Goal: Information Seeking & Learning: Stay updated

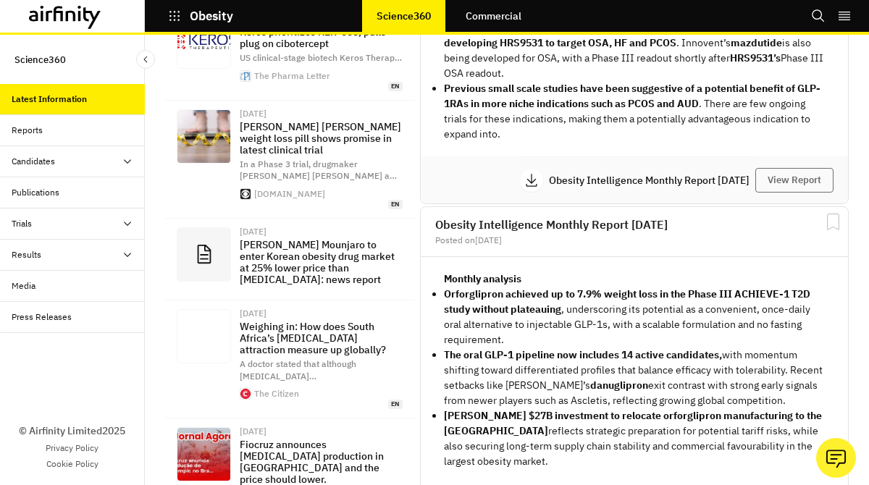
scroll to position [236, 0]
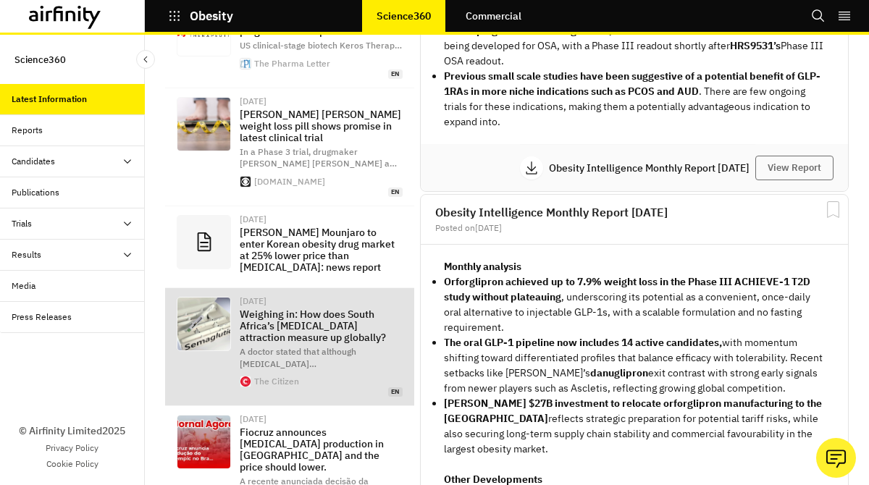
click at [355, 308] on p "Weighing in: How does South Africa’s [MEDICAL_DATA] attraction measure up globa…" at bounding box center [321, 325] width 163 height 35
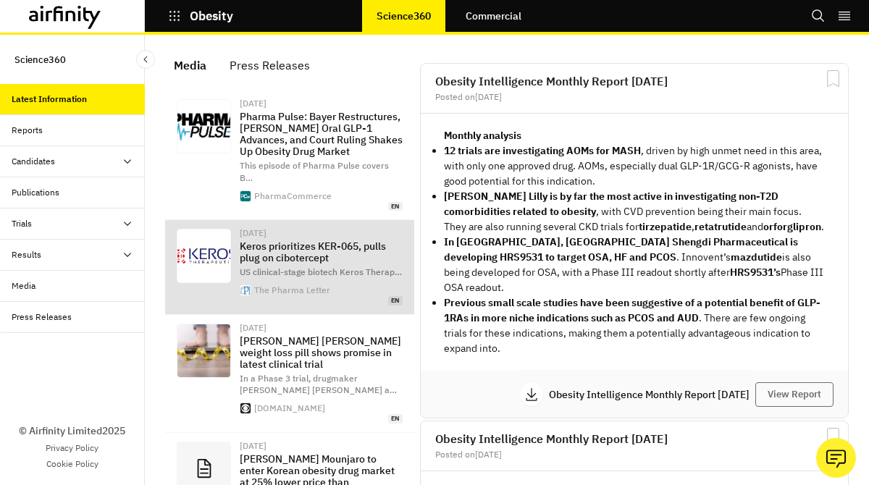
scroll to position [0, 0]
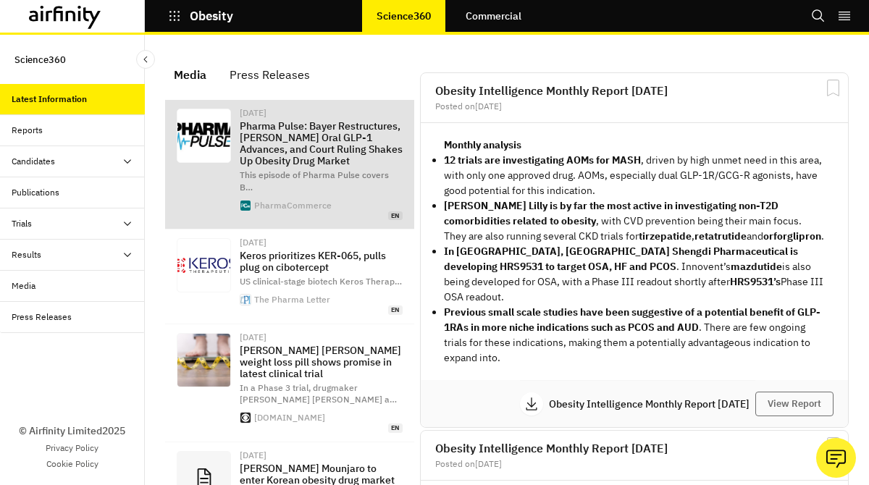
click at [308, 180] on span "This episode of Pharma Pulse covers B …" at bounding box center [314, 180] width 149 height 23
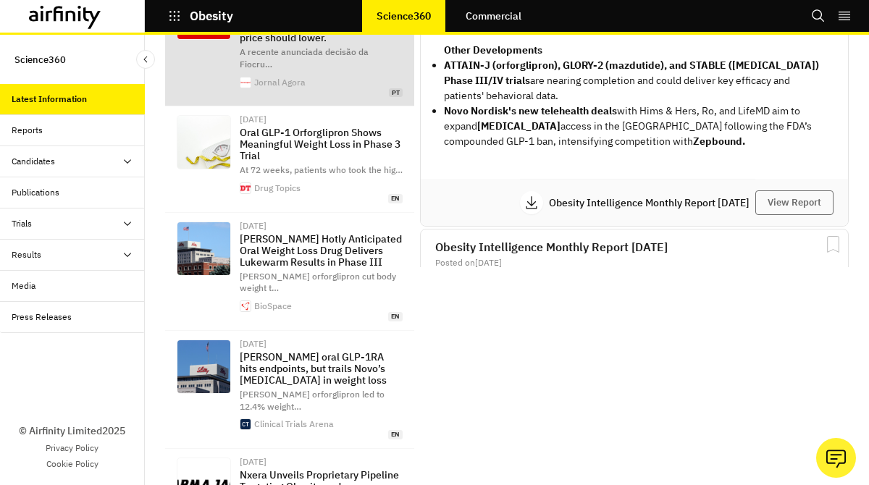
scroll to position [712, 0]
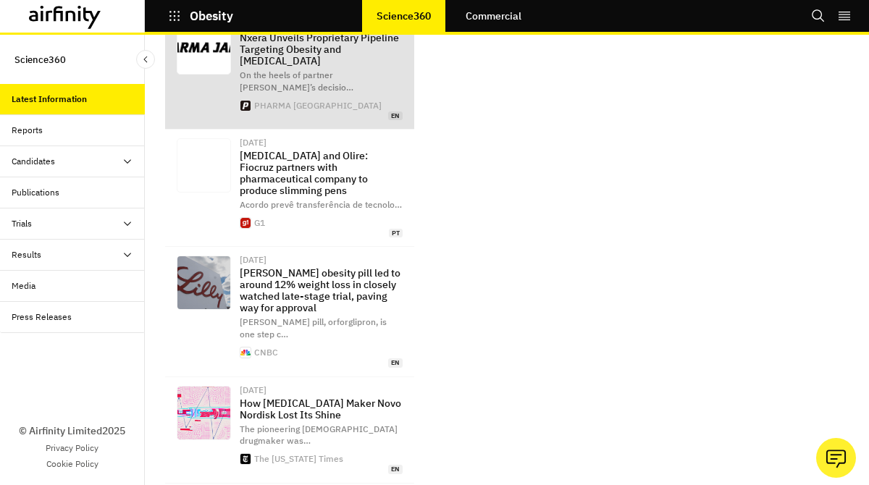
scroll to position [0, 0]
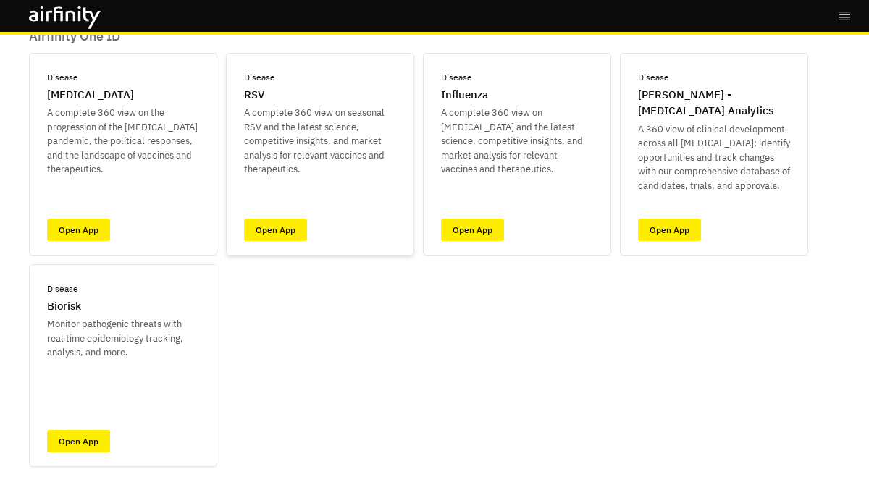
scroll to position [145, 0]
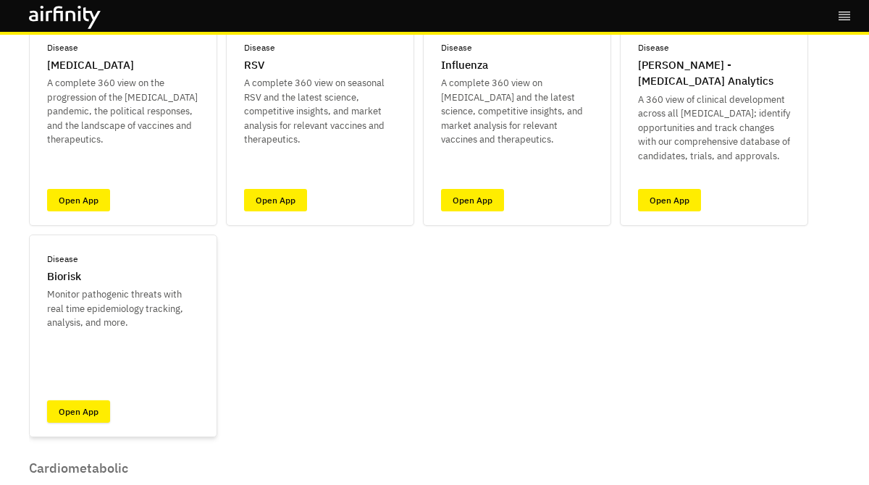
click at [83, 411] on link "Open App" at bounding box center [78, 411] width 63 height 22
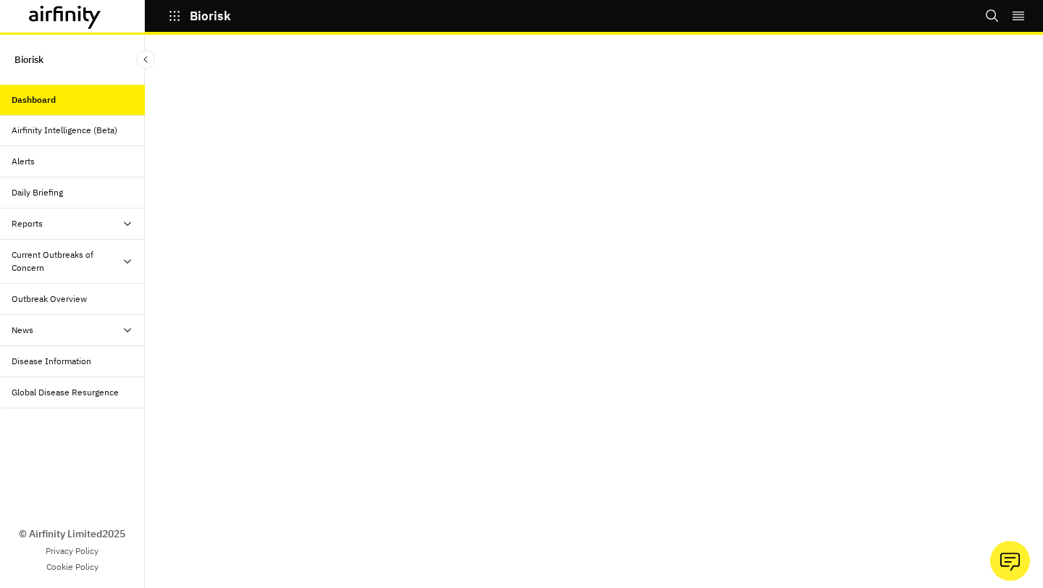
scroll to position [733, 0]
click at [39, 138] on div "Airfinity Intelligence (Beta)" at bounding box center [72, 130] width 145 height 31
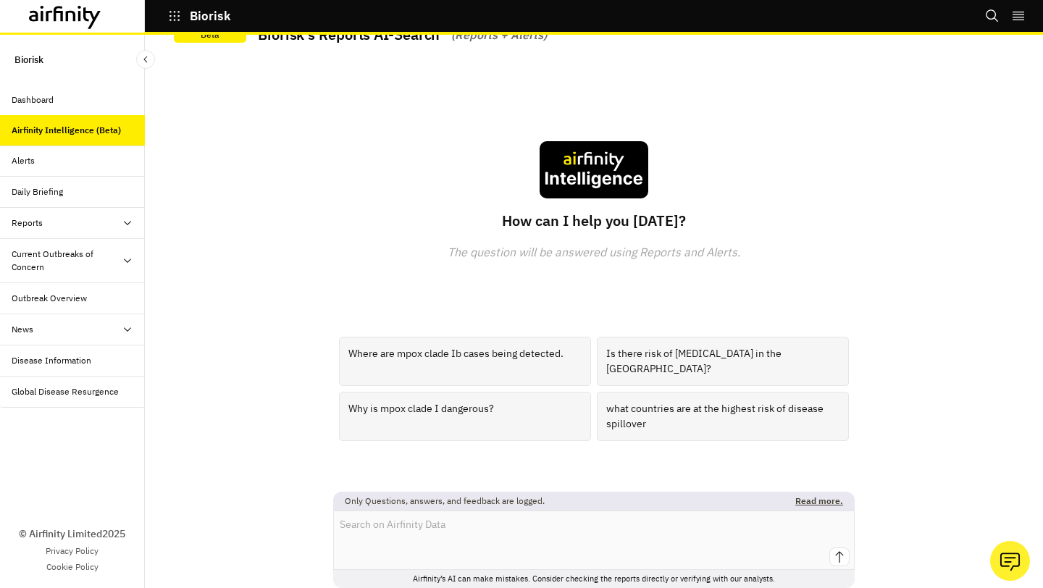
scroll to position [35, 0]
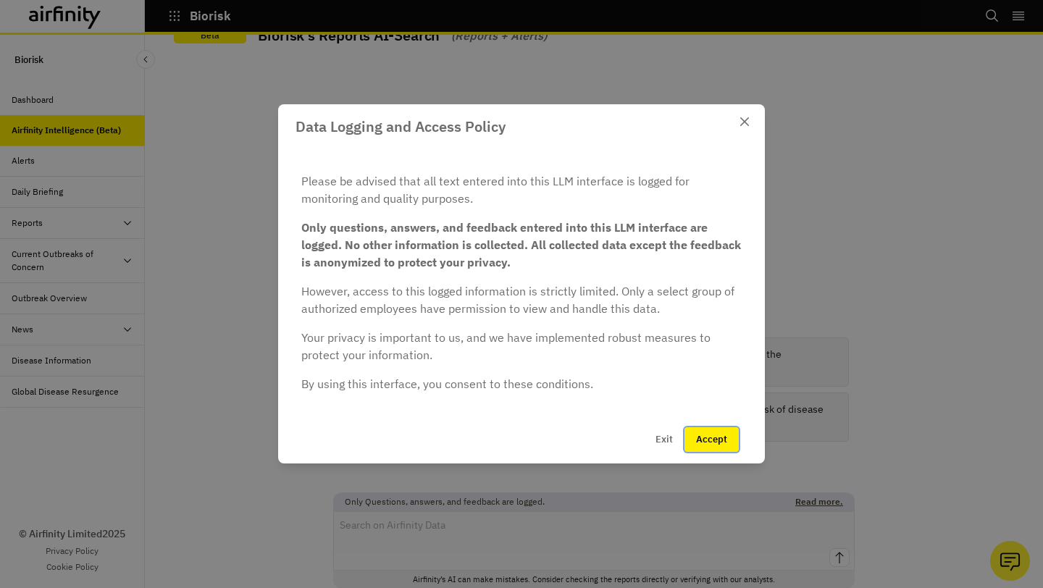
click at [709, 442] on button "Accept" at bounding box center [711, 439] width 54 height 25
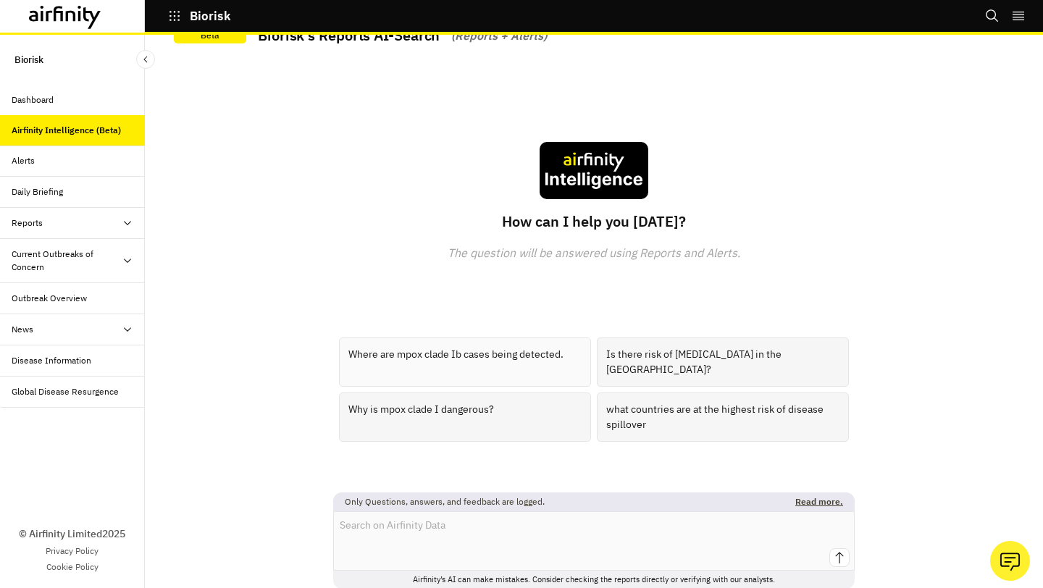
click at [450, 371] on div "Where are mpox clade Ib cases being detected." at bounding box center [465, 361] width 252 height 49
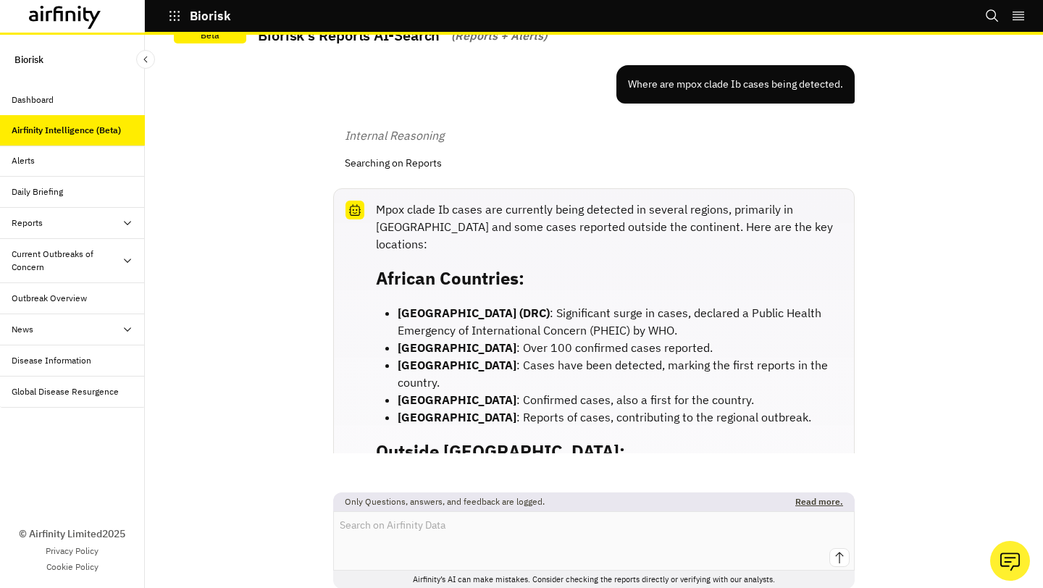
click at [68, 161] on div "Alerts" at bounding box center [78, 160] width 133 height 13
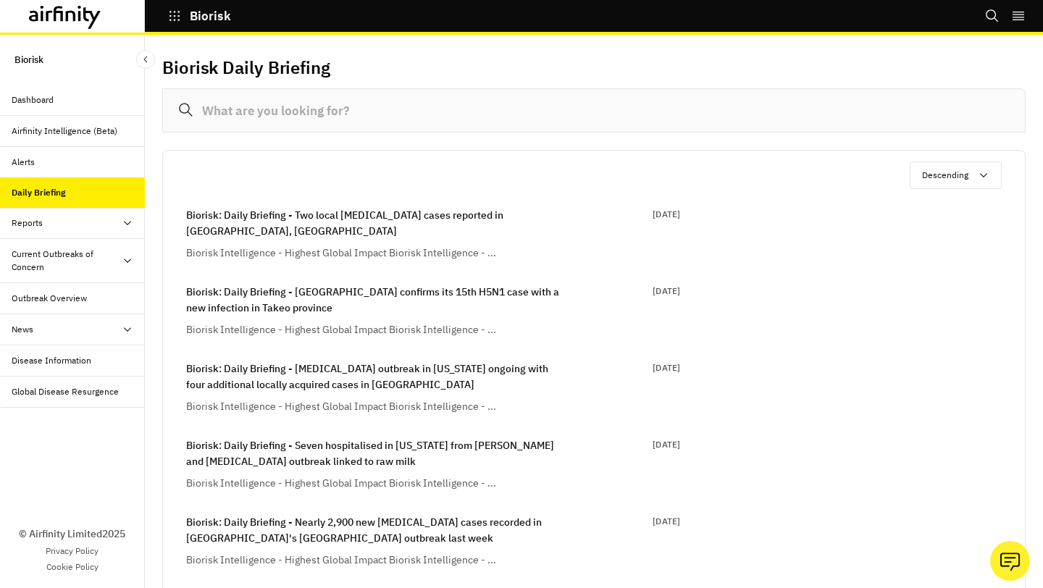
scroll to position [51, 0]
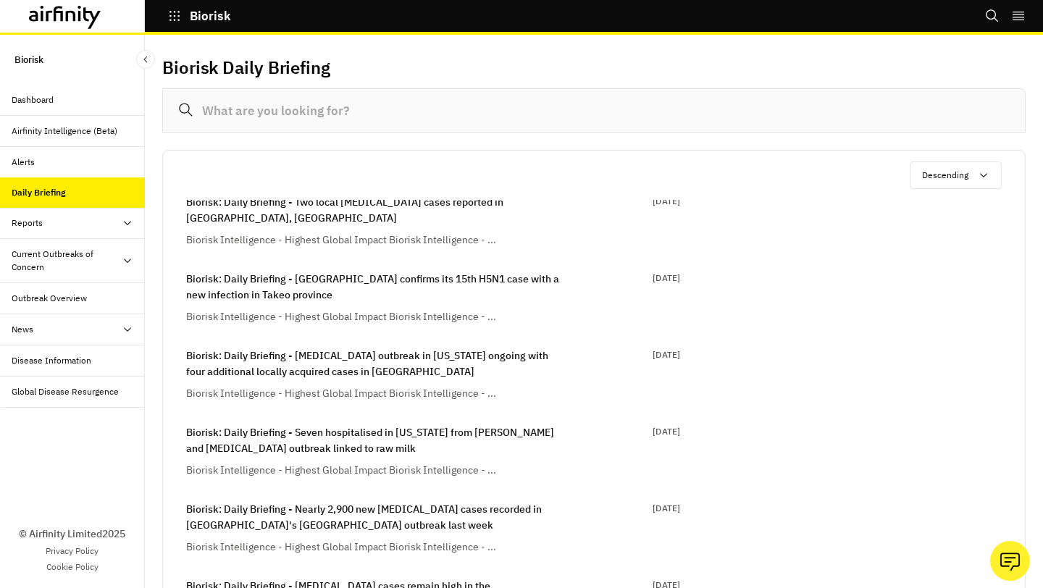
click at [86, 224] on div "Reports" at bounding box center [78, 223] width 133 height 13
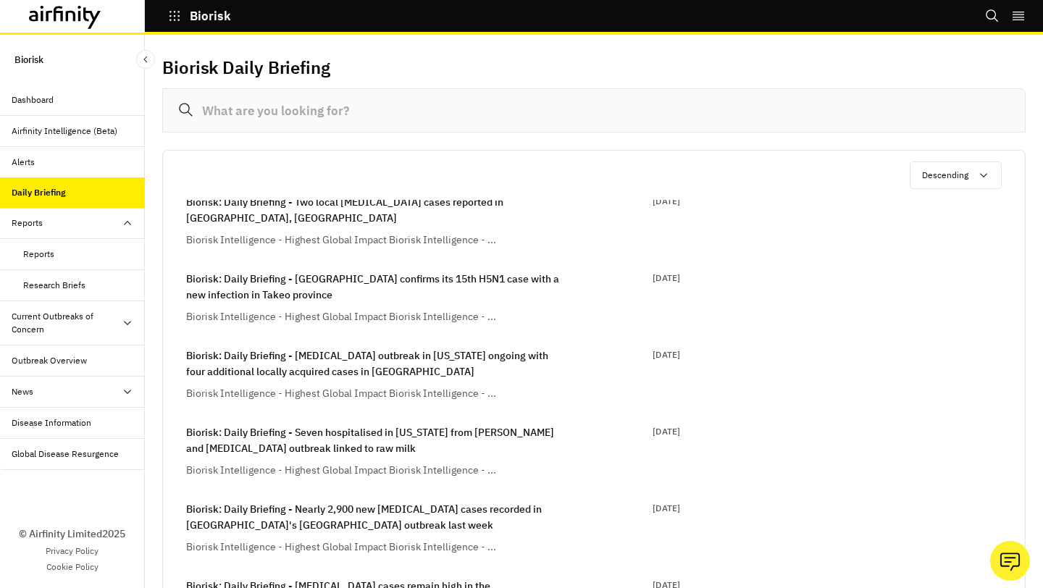
click at [87, 324] on div "Current Outbreaks of Concern" at bounding box center [67, 323] width 110 height 26
click at [73, 361] on div "[MEDICAL_DATA]" at bounding box center [57, 360] width 69 height 13
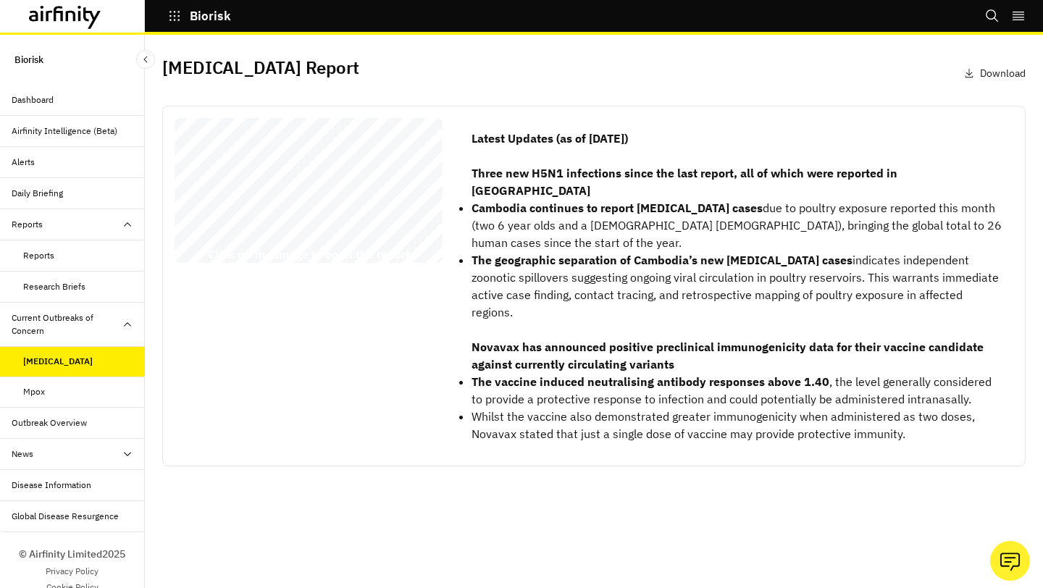
click at [43, 390] on div "Mpox" at bounding box center [34, 391] width 22 height 13
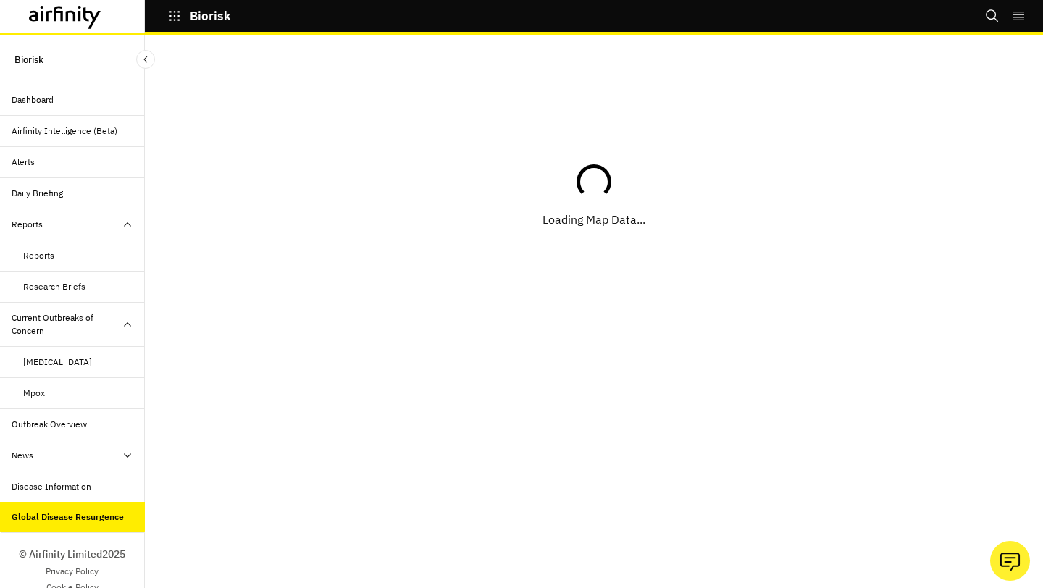
scroll to position [20, 0]
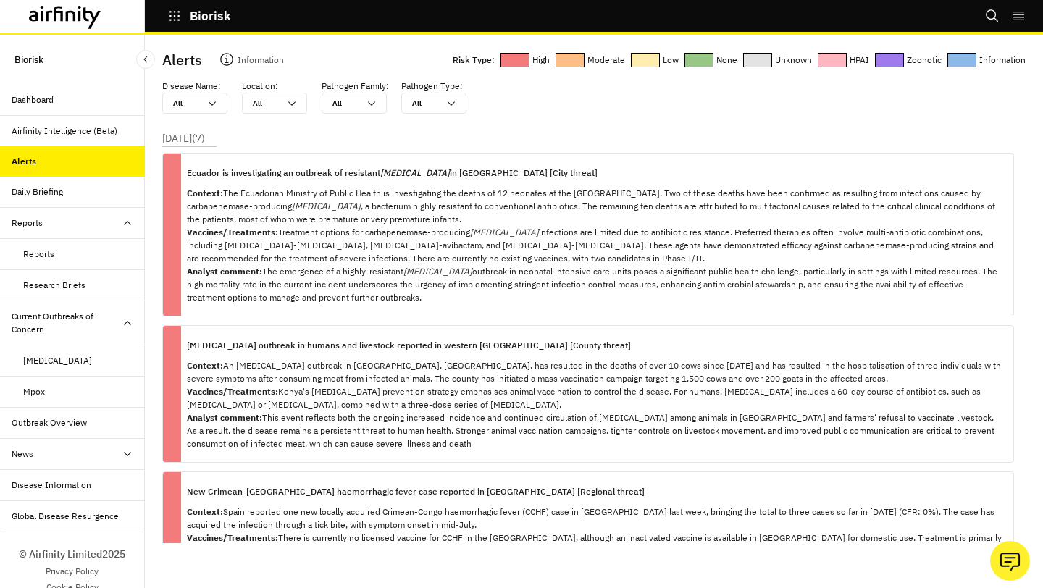
scroll to position [20, 0]
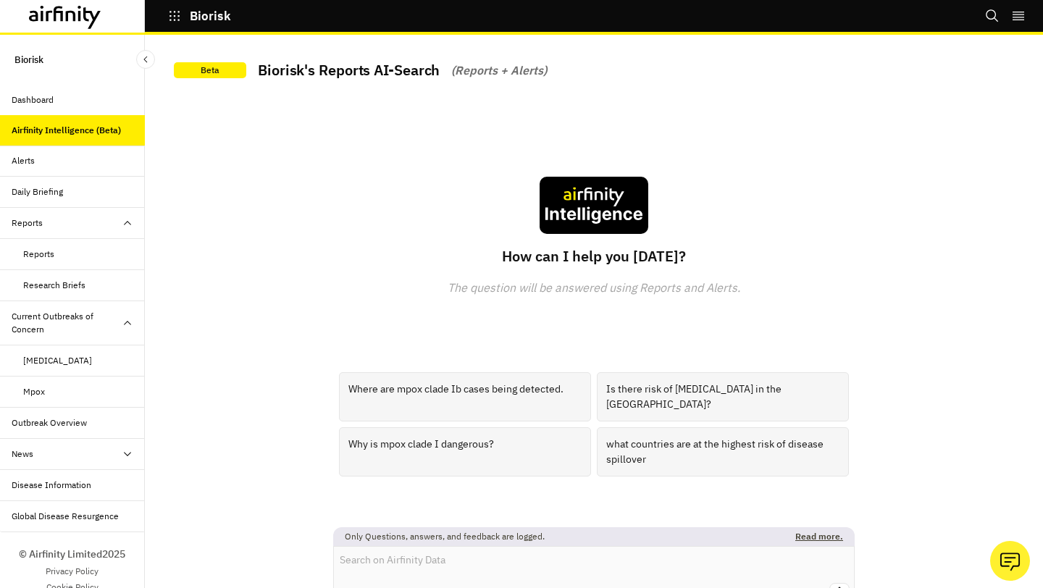
scroll to position [20, 0]
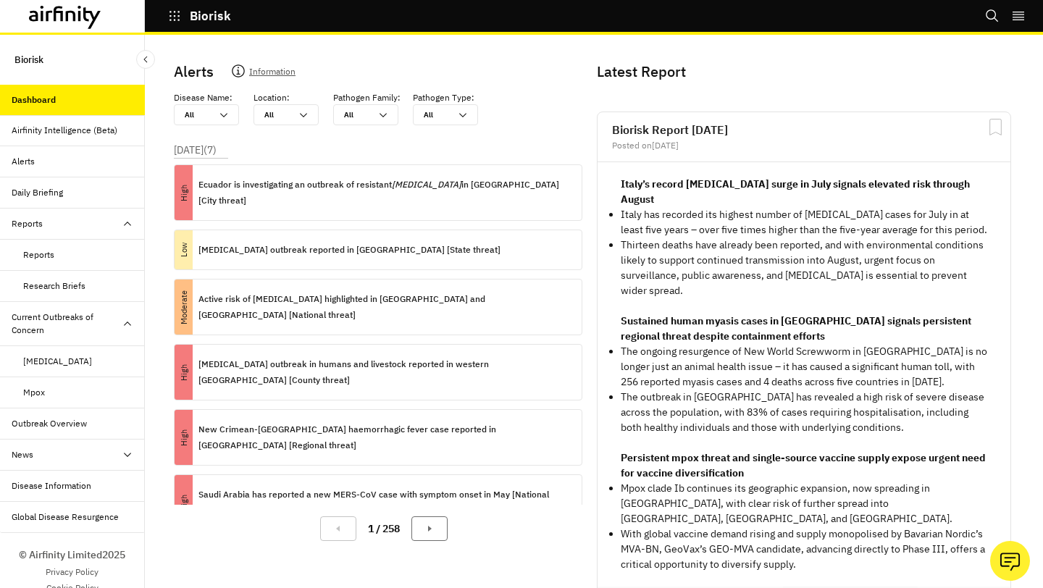
scroll to position [20, 0]
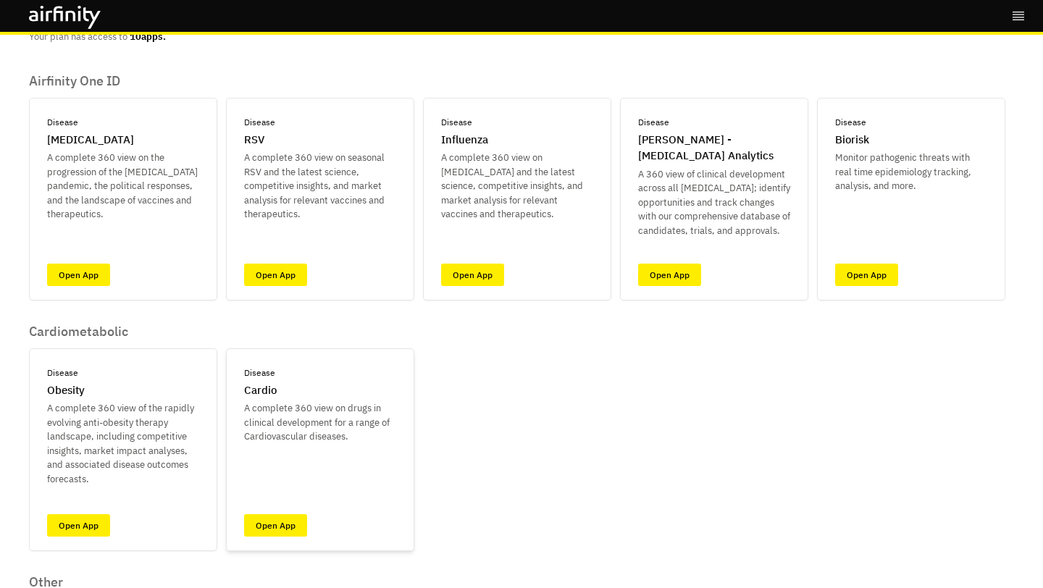
scroll to position [75, 0]
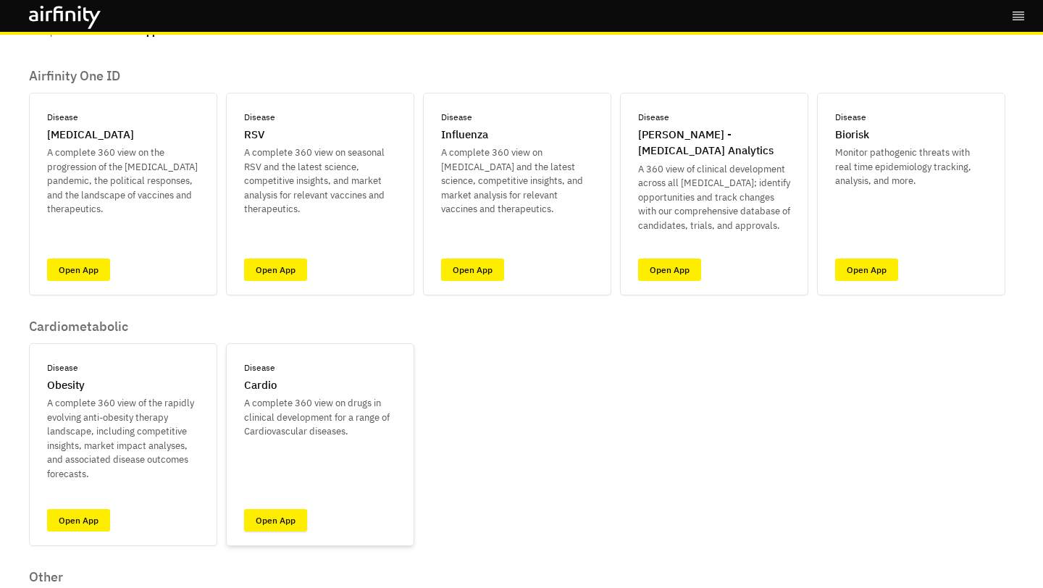
click at [281, 527] on link "Open App" at bounding box center [275, 520] width 63 height 22
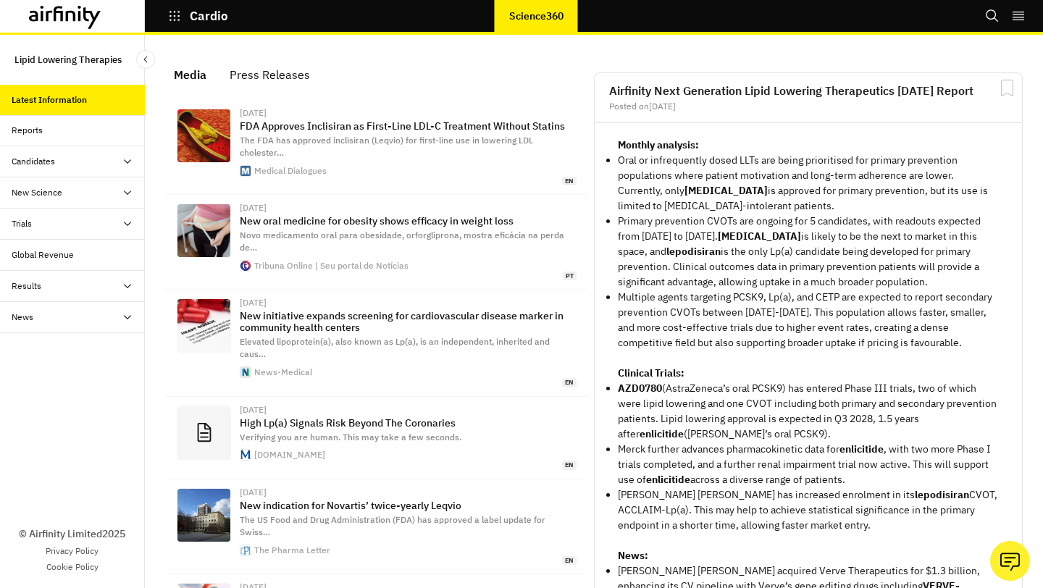
scroll to position [976, 434]
